Goal: Complete application form: Fill out and submit a form for a specific purpose

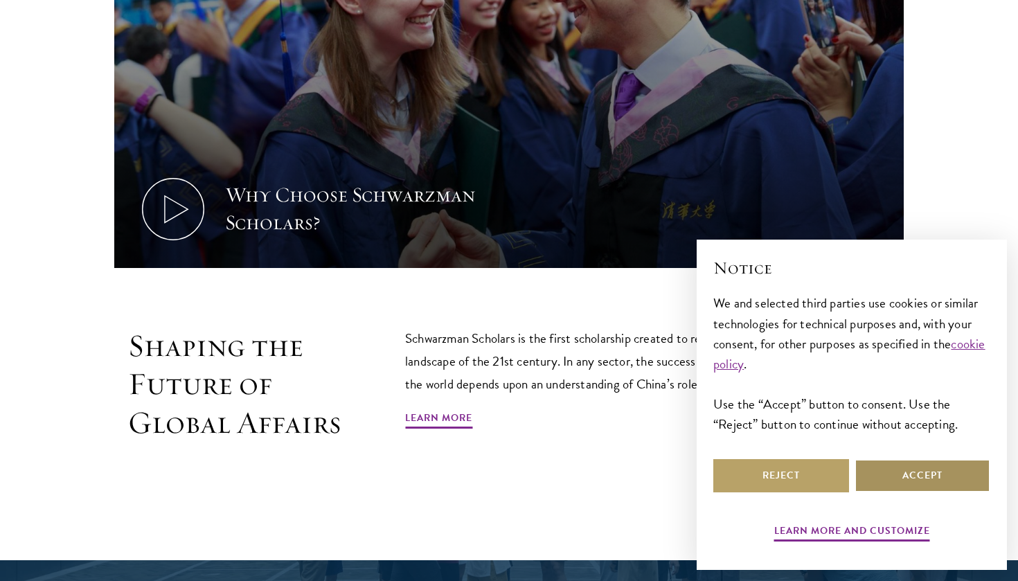
click at [914, 483] on button "Accept" at bounding box center [923, 475] width 136 height 33
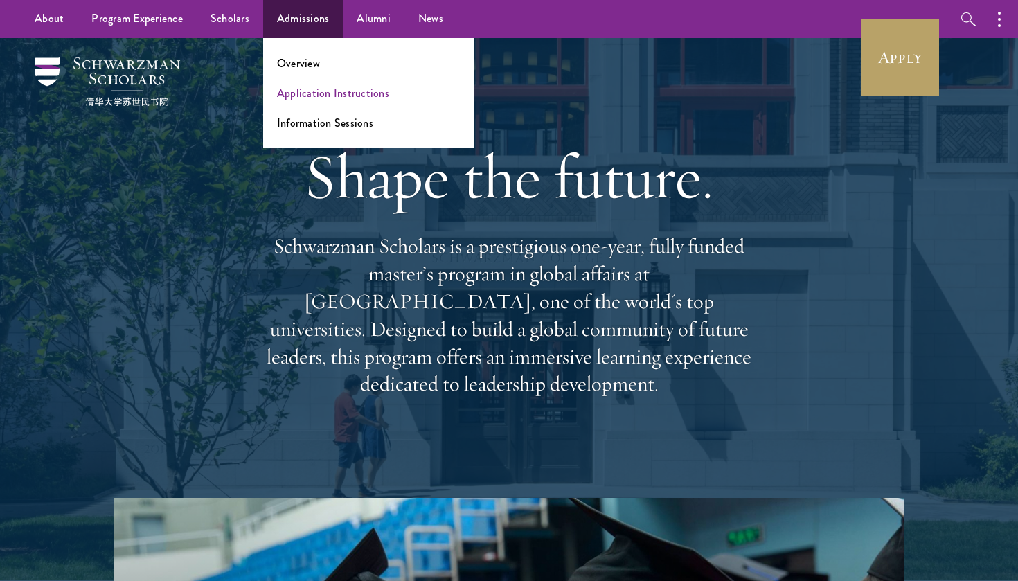
click at [310, 90] on link "Application Instructions" at bounding box center [333, 93] width 112 height 16
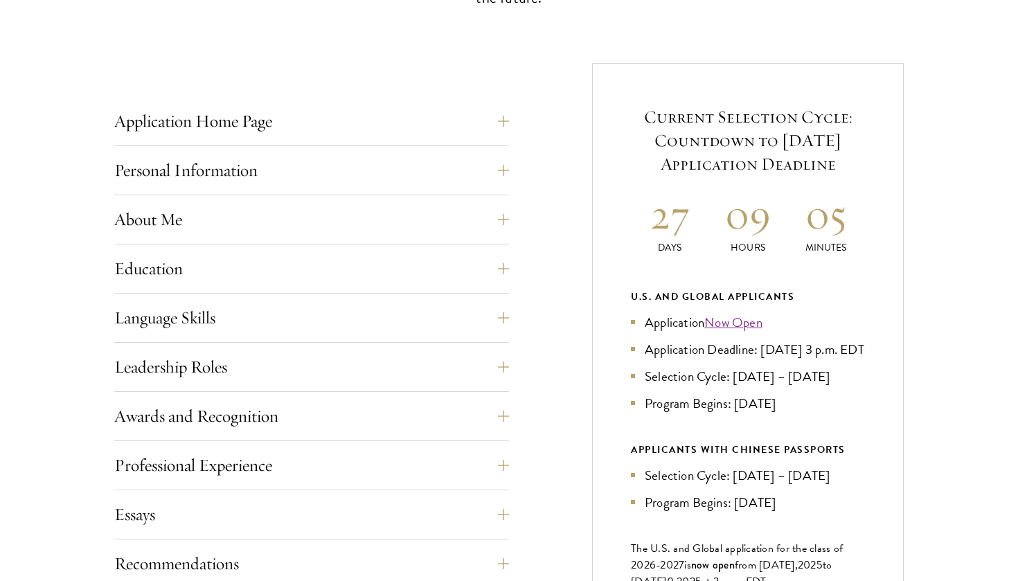
scroll to position [515, 0]
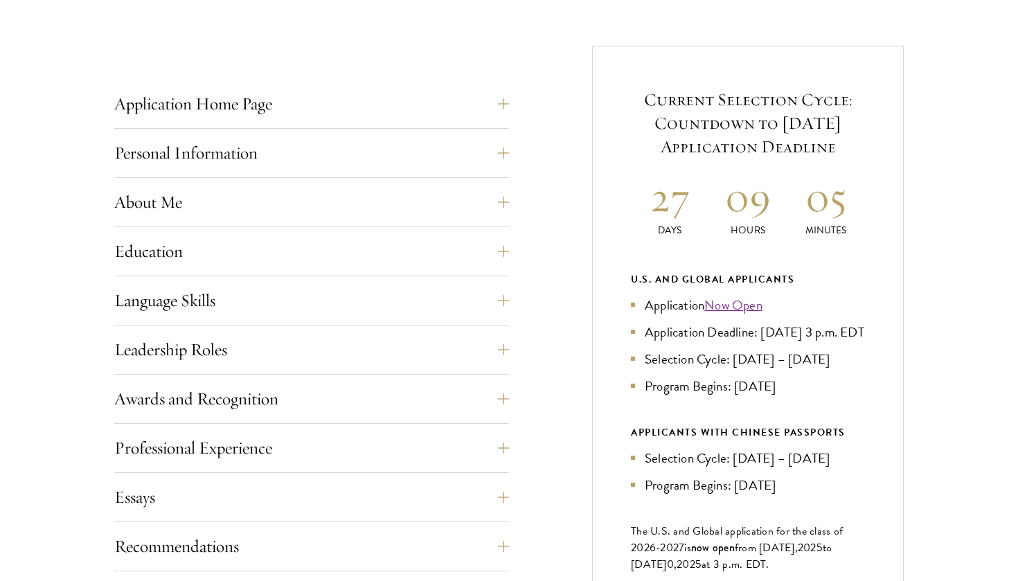
click at [738, 301] on link "Now Open" at bounding box center [733, 305] width 58 height 20
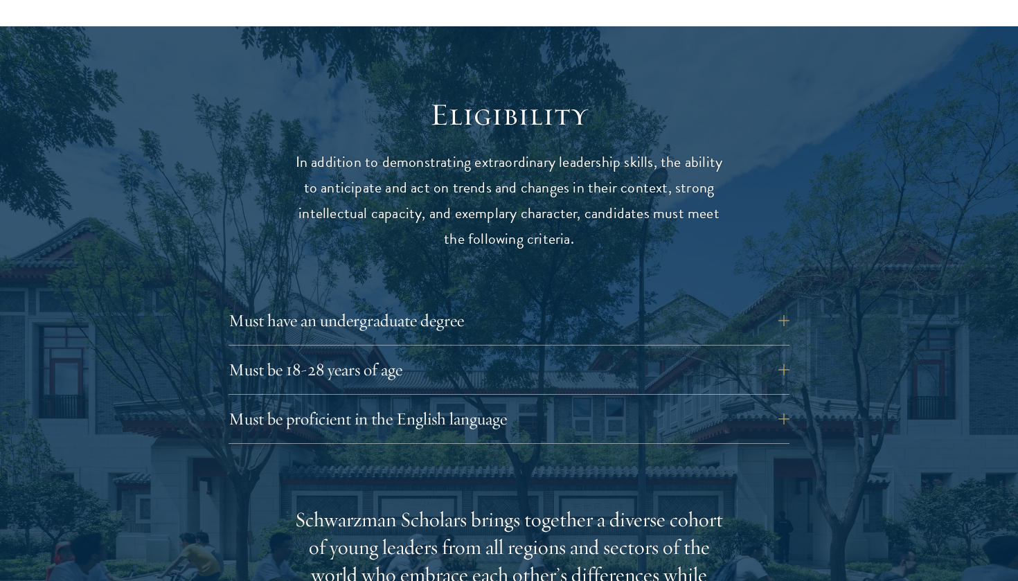
scroll to position [1756, 0]
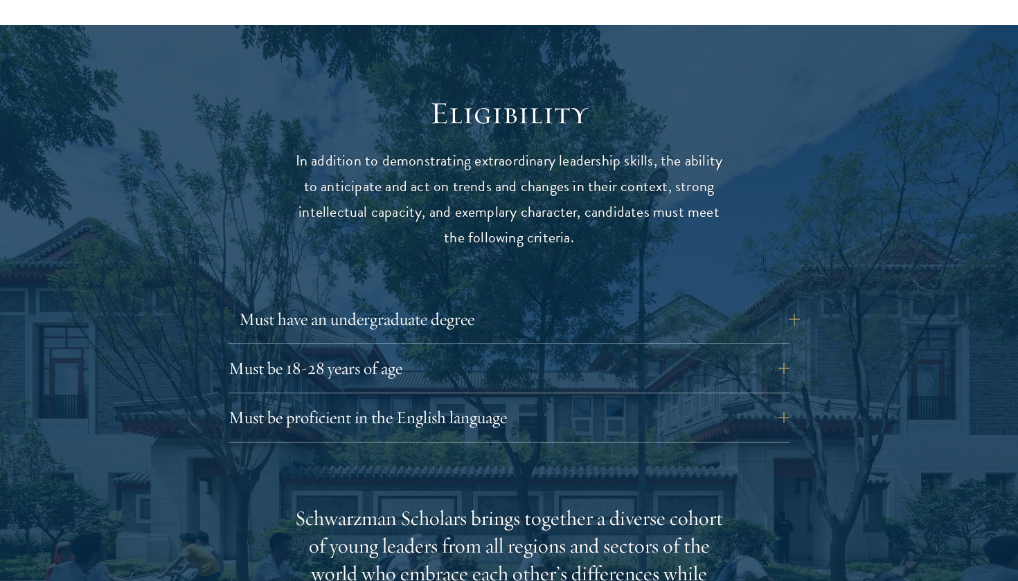
click at [509, 303] on button "Must have an undergraduate degree" at bounding box center [519, 319] width 561 height 33
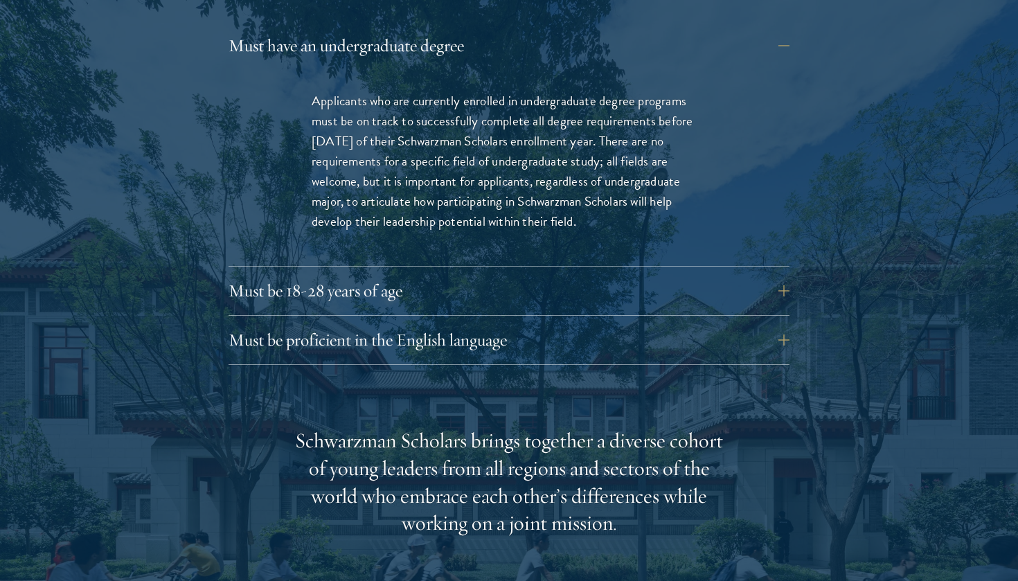
scroll to position [2036, 0]
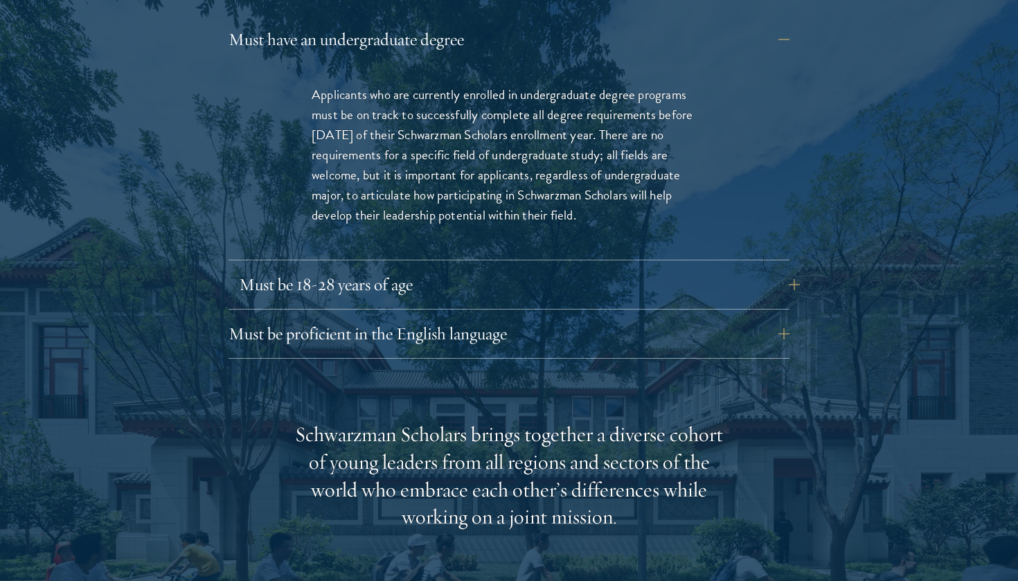
click at [465, 268] on button "Must be 18-28 years of age" at bounding box center [519, 284] width 561 height 33
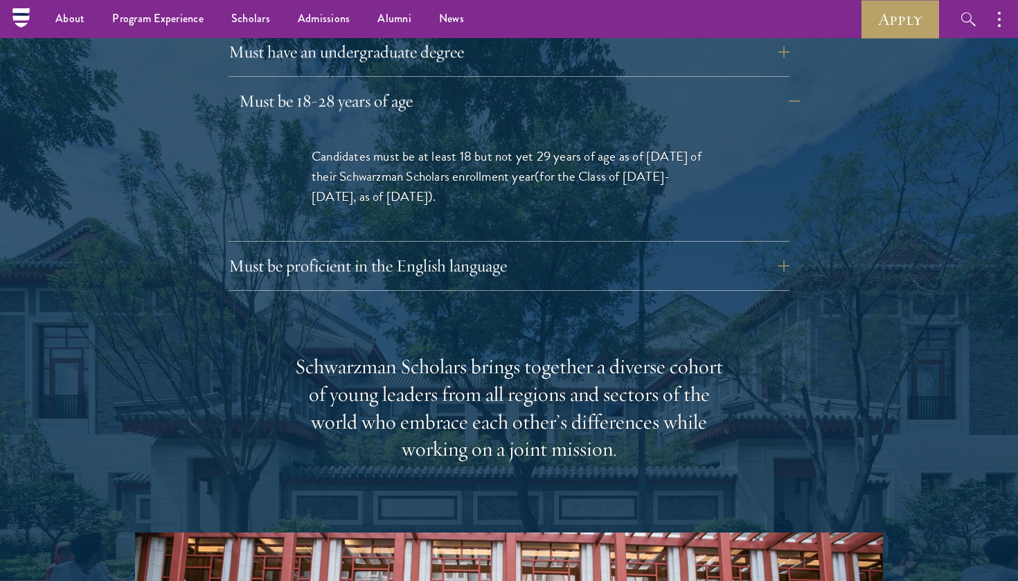
scroll to position [2020, 0]
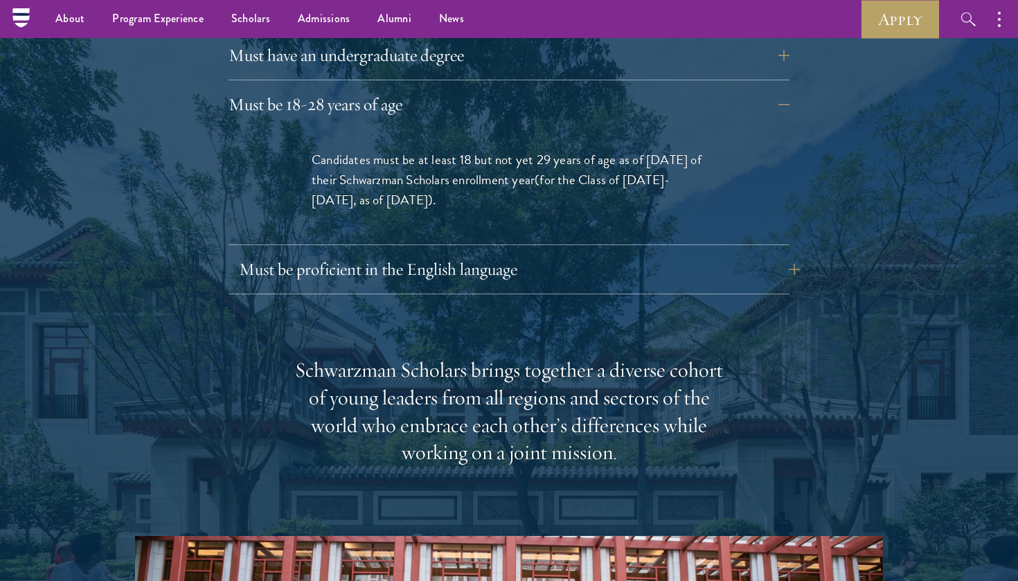
click at [465, 253] on button "Must be proficient in the English language" at bounding box center [519, 269] width 561 height 33
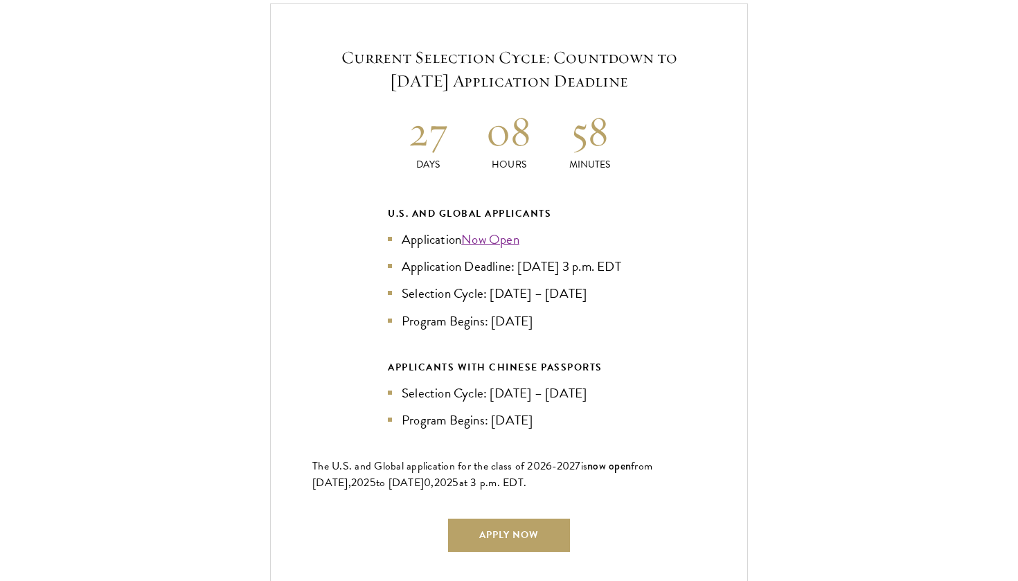
scroll to position [3374, 0]
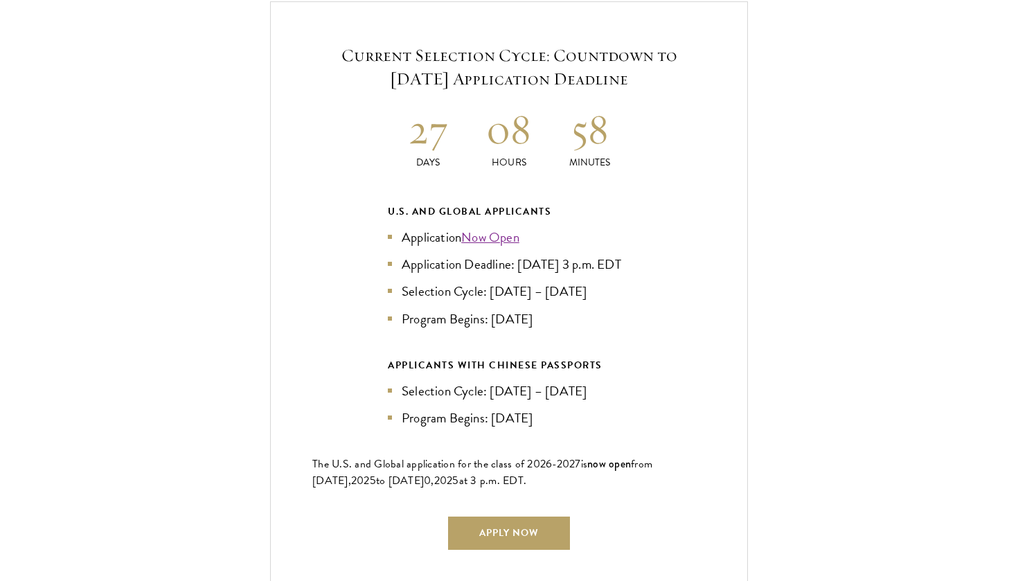
click at [502, 227] on link "Now Open" at bounding box center [490, 237] width 58 height 20
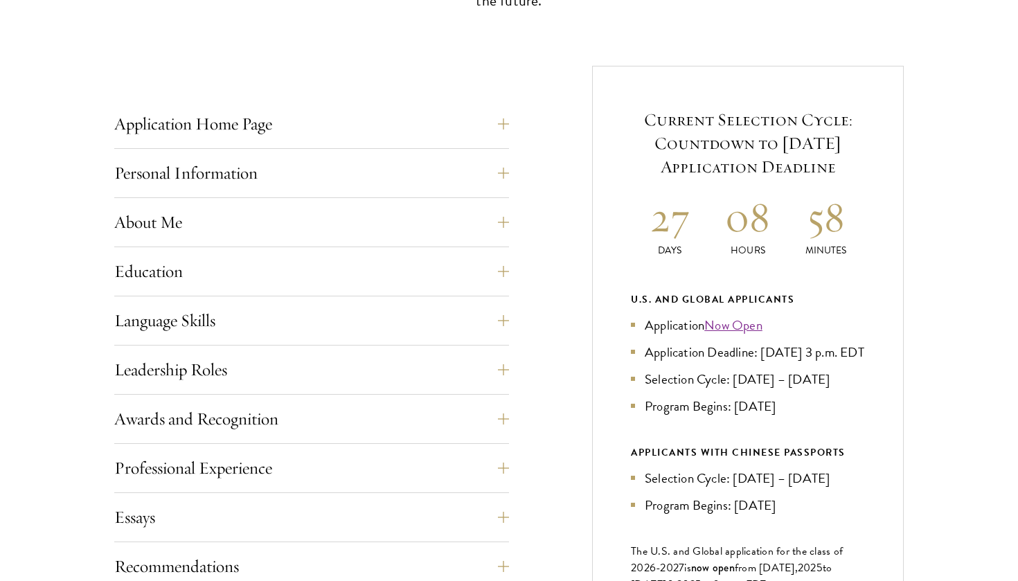
scroll to position [504, 0]
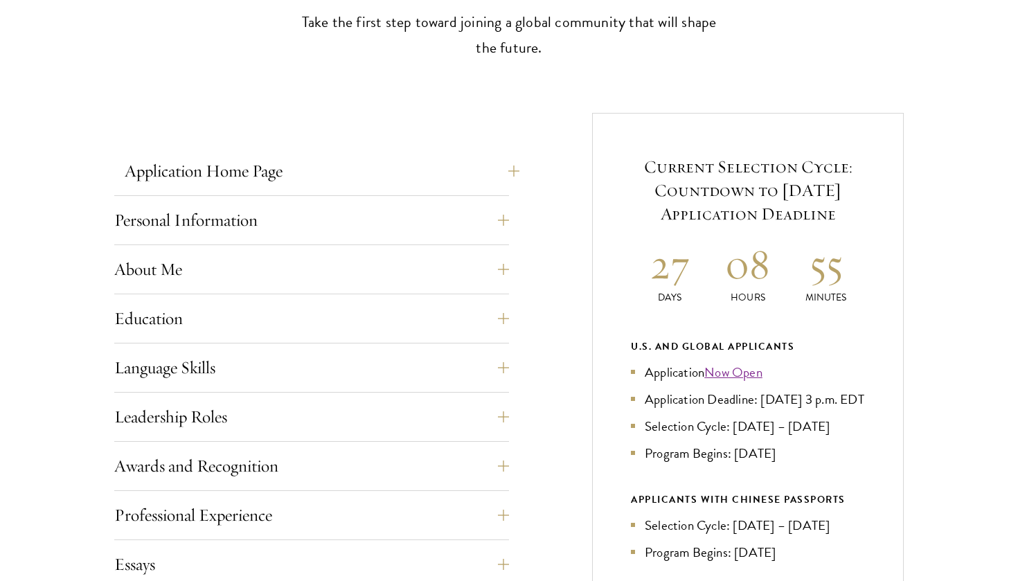
scroll to position [457, 0]
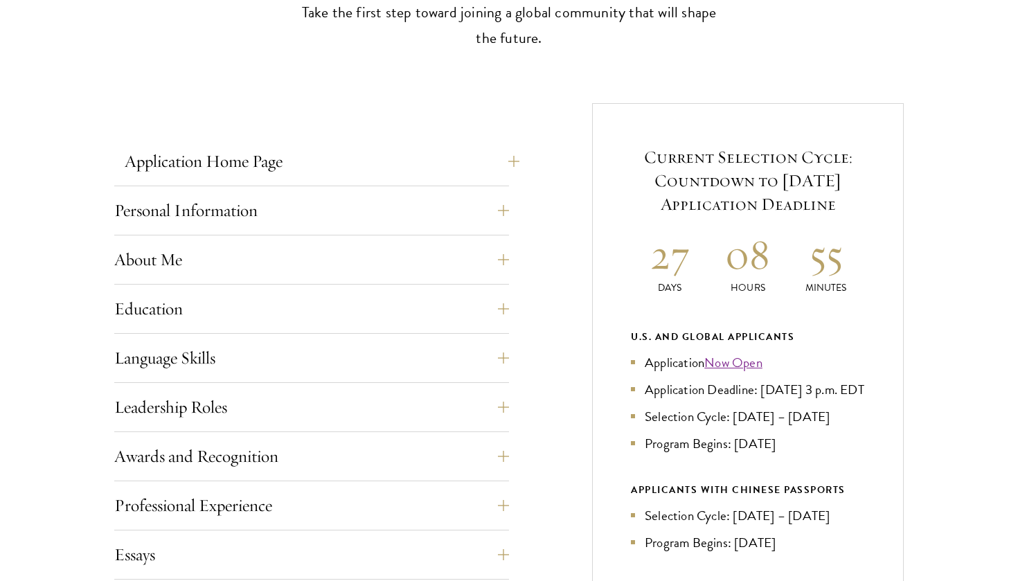
click at [303, 161] on button "Application Home Page" at bounding box center [322, 161] width 395 height 33
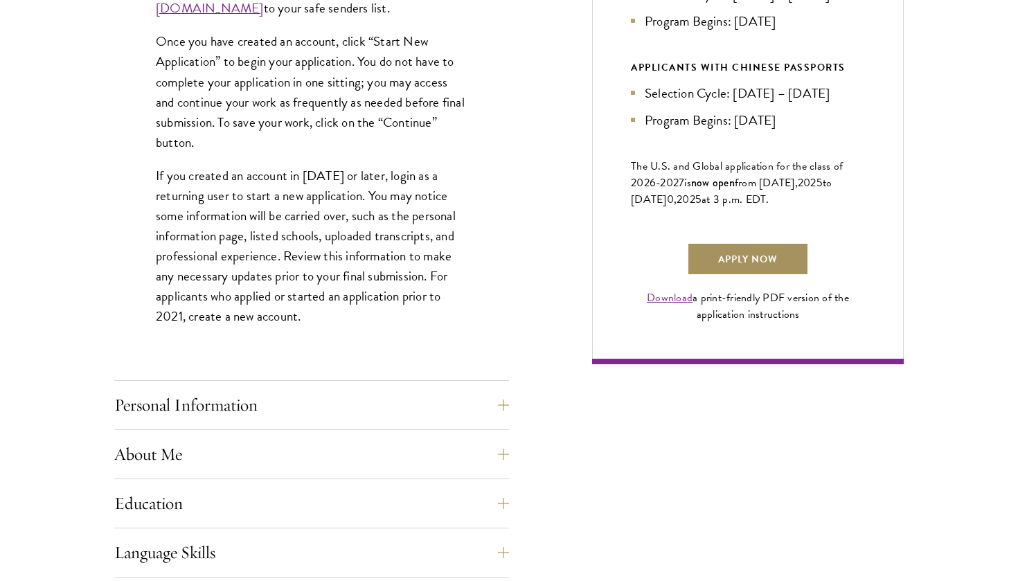
scroll to position [898, 0]
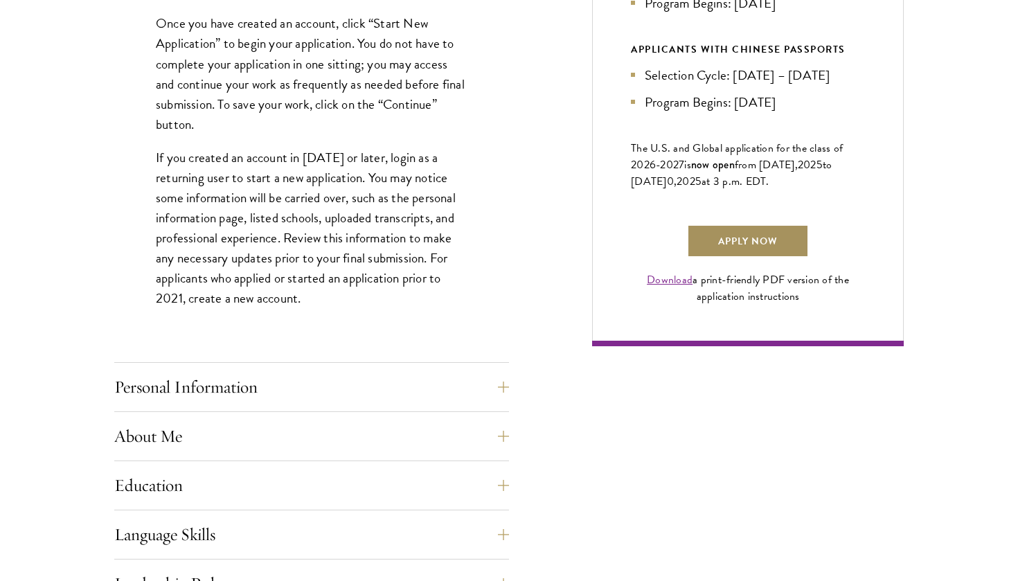
click at [740, 258] on link "Apply Now" at bounding box center [748, 240] width 122 height 33
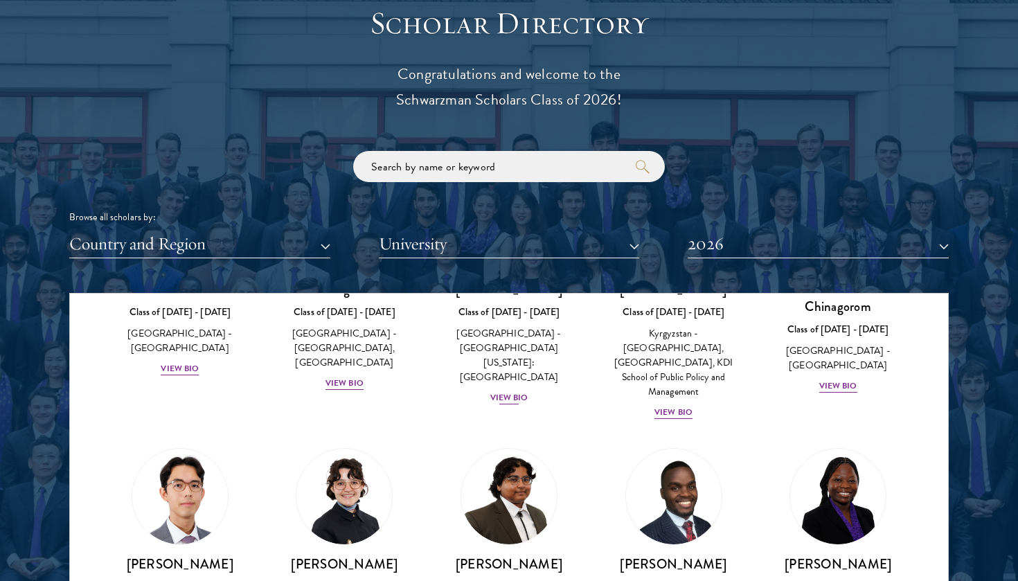
scroll to position [178, 0]
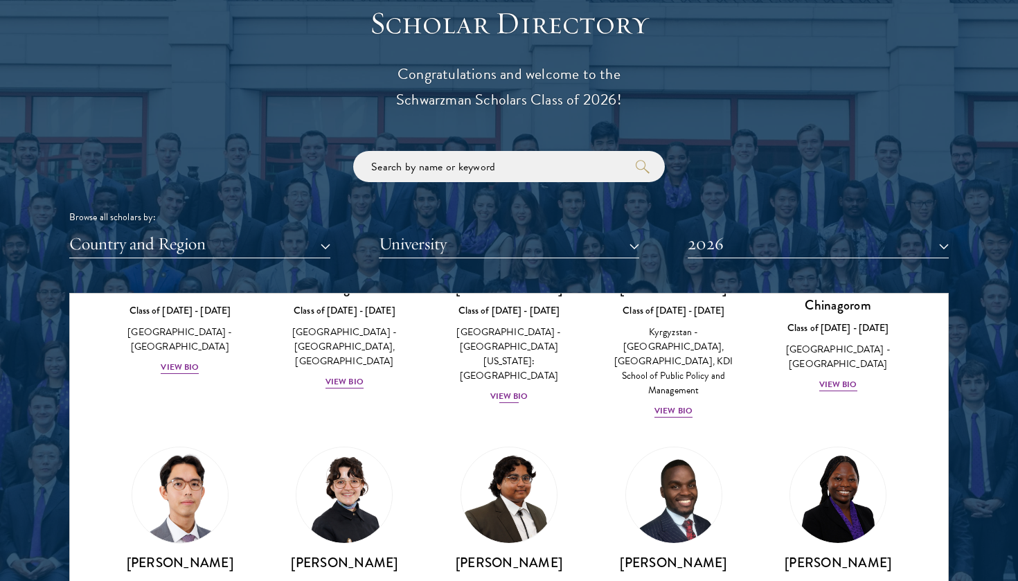
click at [507, 390] on div "View Bio" at bounding box center [509, 396] width 38 height 13
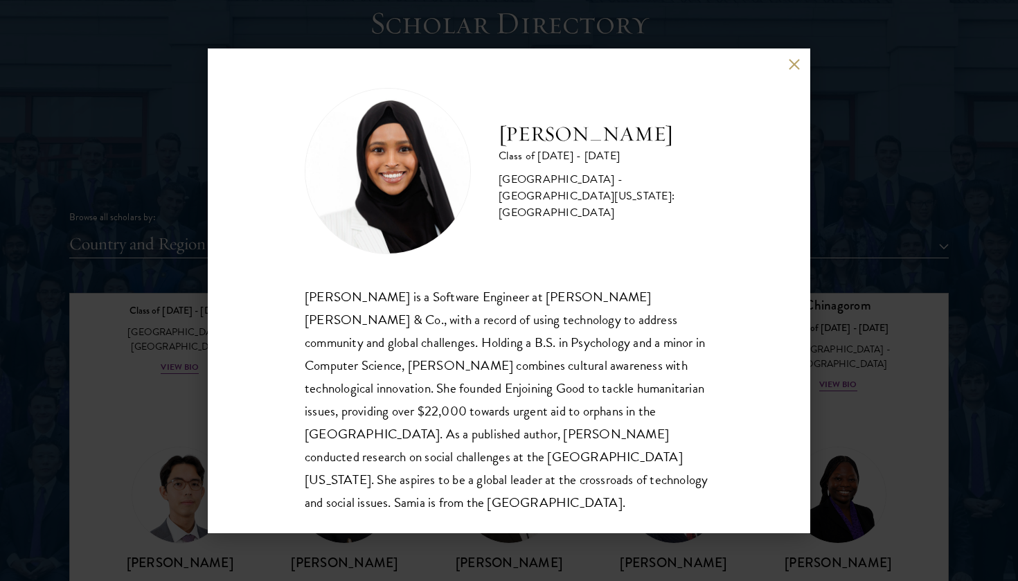
scroll to position [1, 0]
click at [796, 69] on button at bounding box center [794, 65] width 12 height 12
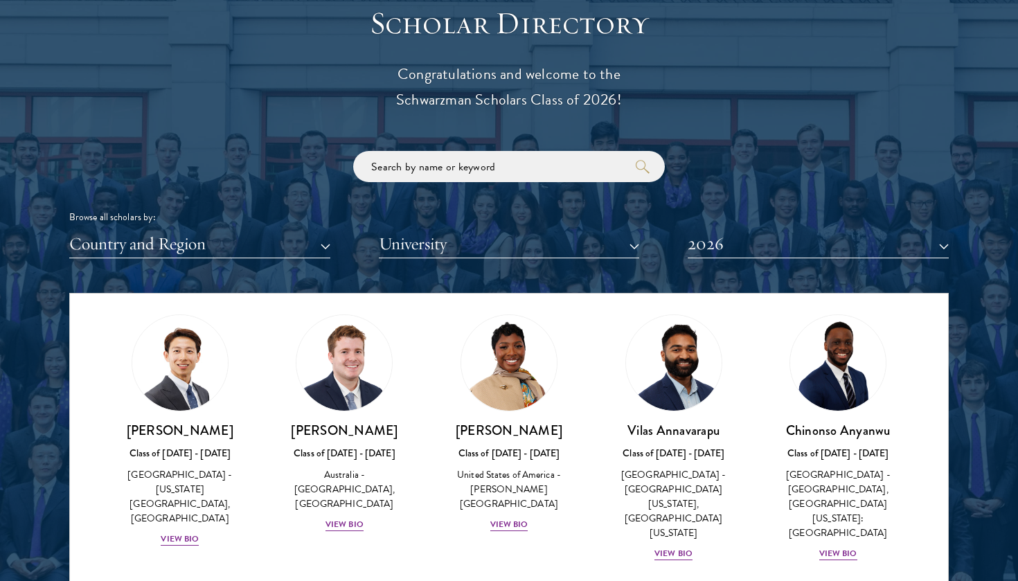
scroll to position [568, 0]
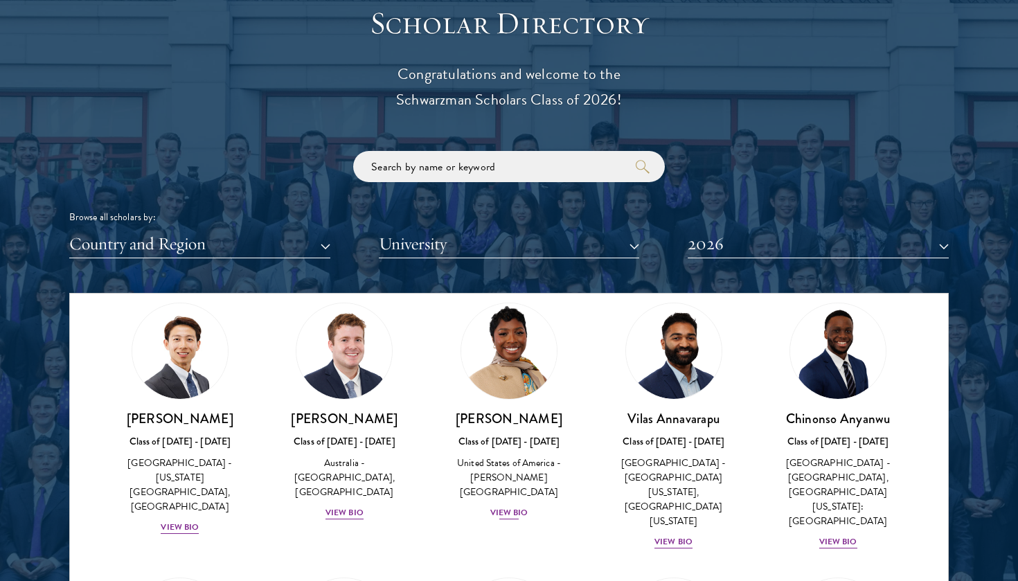
click at [508, 506] on div "View Bio" at bounding box center [509, 512] width 38 height 13
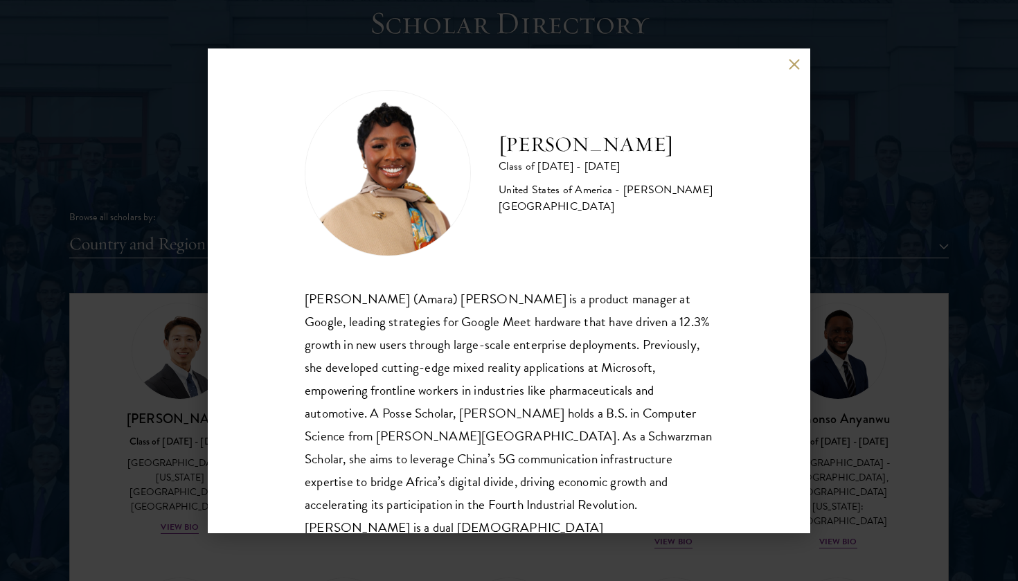
click at [786, 66] on div "[PERSON_NAME] Class of [DATE] - [DATE] [GEOGRAPHIC_DATA] - [PERSON_NAME][GEOGRA…" at bounding box center [509, 290] width 603 height 485
click at [794, 67] on button at bounding box center [794, 65] width 12 height 12
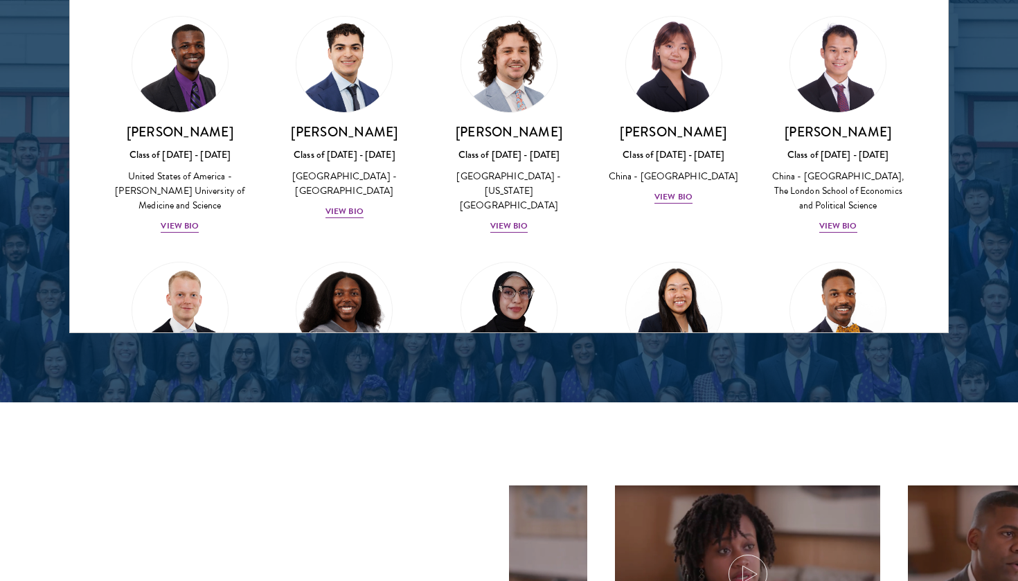
scroll to position [2381, 0]
